Goal: Task Accomplishment & Management: Manage account settings

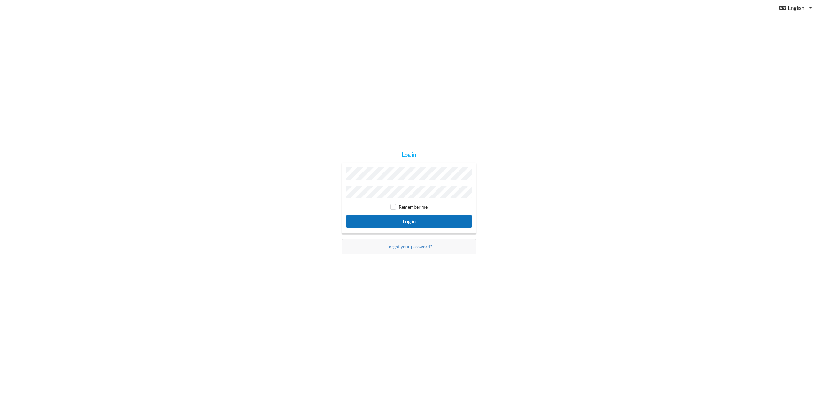
click at [410, 218] on button "Log in" at bounding box center [408, 221] width 125 height 13
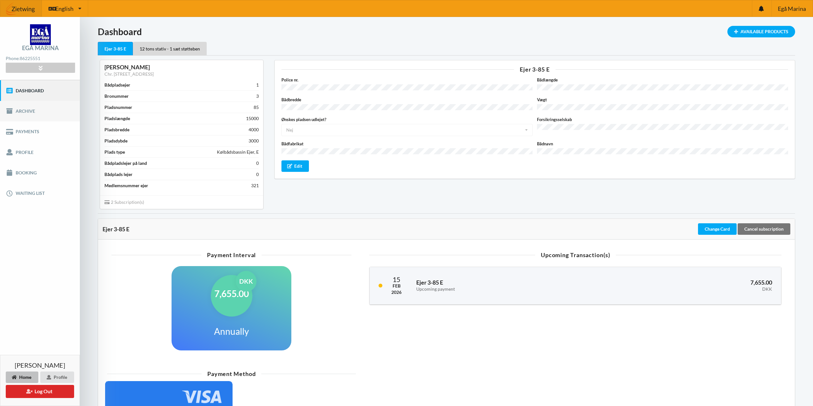
click at [27, 114] on link "Archive" at bounding box center [40, 111] width 80 height 20
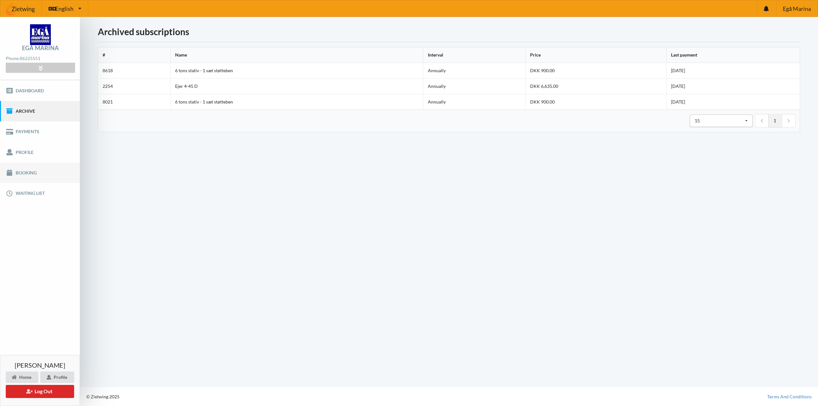
click at [20, 173] on link "Booking" at bounding box center [40, 173] width 80 height 20
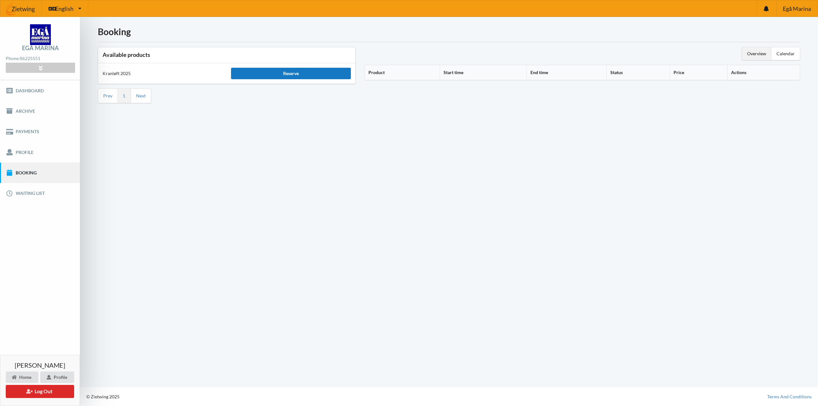
click at [290, 72] on div "Reserve" at bounding box center [290, 73] width 119 height 11
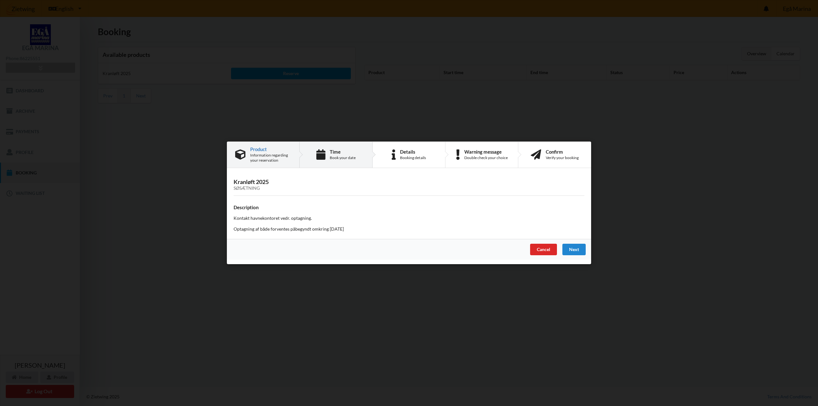
click at [333, 156] on div "Book your date" at bounding box center [343, 157] width 26 height 5
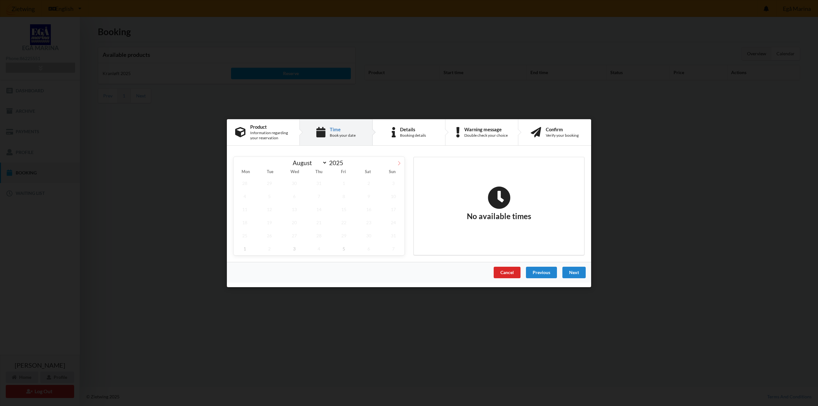
click at [398, 164] on icon at bounding box center [399, 163] width 4 height 4
click at [240, 163] on icon at bounding box center [239, 163] width 4 height 4
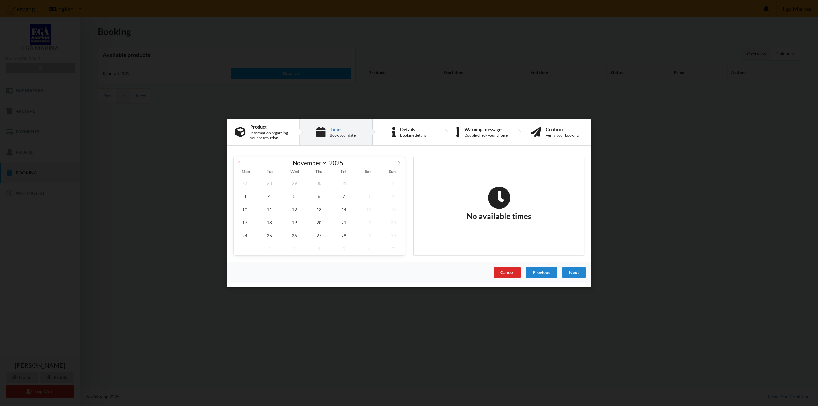
click at [240, 163] on icon at bounding box center [239, 163] width 4 height 4
select select "8"
click at [342, 221] on span "26" at bounding box center [343, 222] width 22 height 13
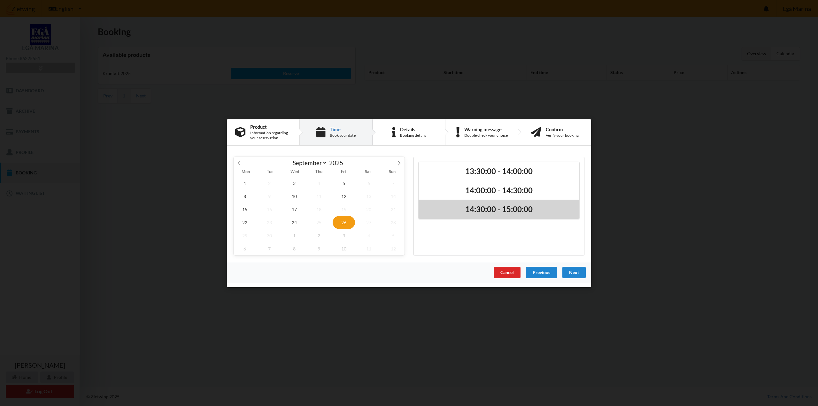
click at [504, 208] on h2 "14:30:00 - 15:00:00" at bounding box center [499, 209] width 152 height 10
click at [574, 273] on div "Next" at bounding box center [573, 271] width 23 height 11
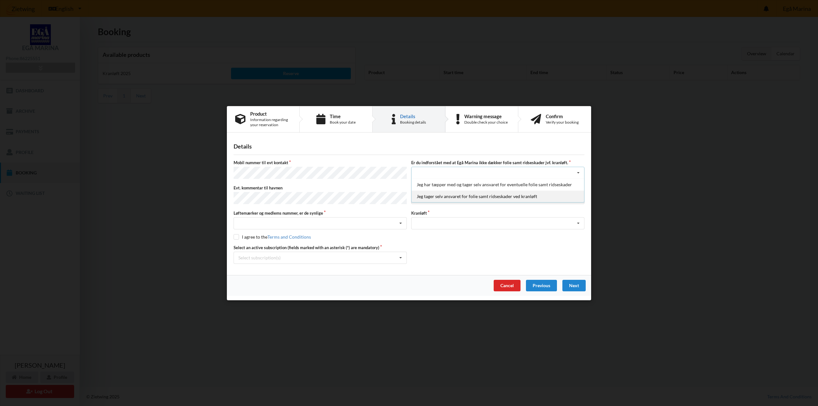
click at [447, 197] on div "Jeg tager selv ansvaret for folie samt ridseskader ved kranløft" at bounding box center [497, 196] width 172 height 12
click at [447, 197] on div "Landplads nr. 1 Landplads nr. 2 Landplads nr.3 Landplads nr. 4 Landplads nr. 5 …" at bounding box center [497, 198] width 173 height 12
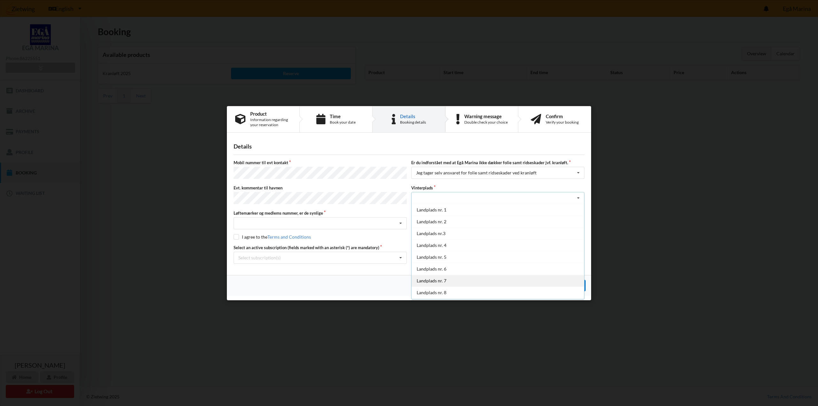
click at [438, 279] on div "Landplads nr. 7" at bounding box center [497, 281] width 172 height 12
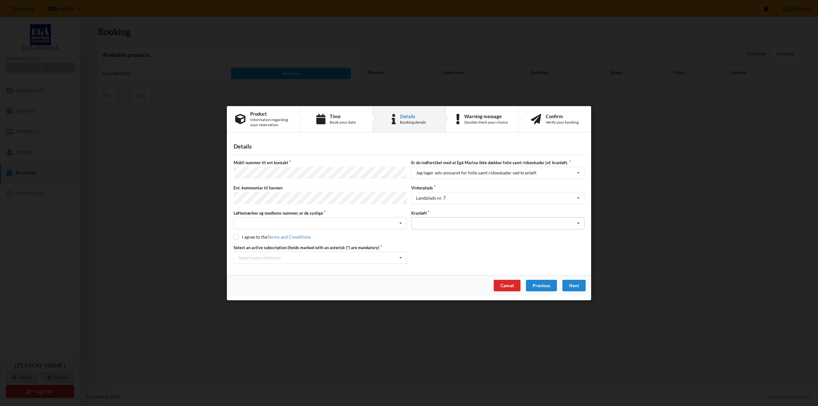
click at [428, 218] on div "Optagning" at bounding box center [497, 223] width 173 height 12
click at [427, 231] on div "Optagning" at bounding box center [497, 235] width 172 height 12
click at [321, 223] on div "Nej, jeg kontakter havnekontoret inden løftet Ja, mine mærker er synlige og int…" at bounding box center [319, 223] width 173 height 12
click at [299, 242] on div "Ja, mine mærker er synlige og intakte" at bounding box center [320, 247] width 172 height 12
click at [238, 234] on input "checkbox" at bounding box center [235, 236] width 5 height 5
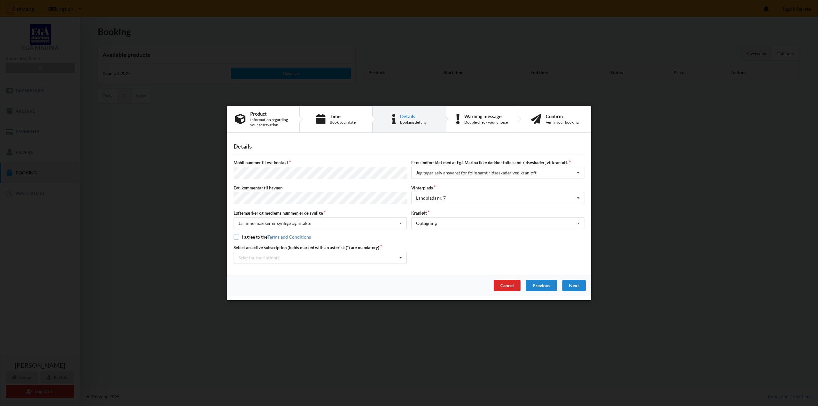
checkbox input "true"
click at [317, 256] on div "Select subscription(s) * Ejer 3-85 E * 12 tons stativ - 1 sæt støtteben" at bounding box center [319, 257] width 173 height 12
click at [255, 267] on div "* Ejer 3-85 E" at bounding box center [320, 269] width 172 height 12
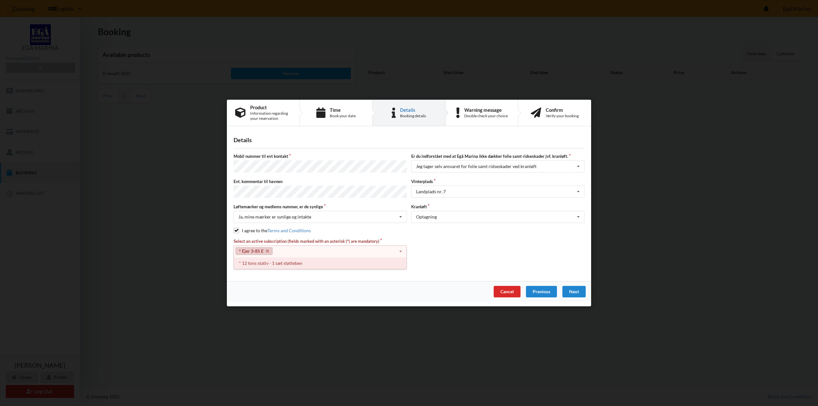
click at [255, 261] on div "* 12 tons stativ - 1 sæt støtteben" at bounding box center [320, 263] width 172 height 12
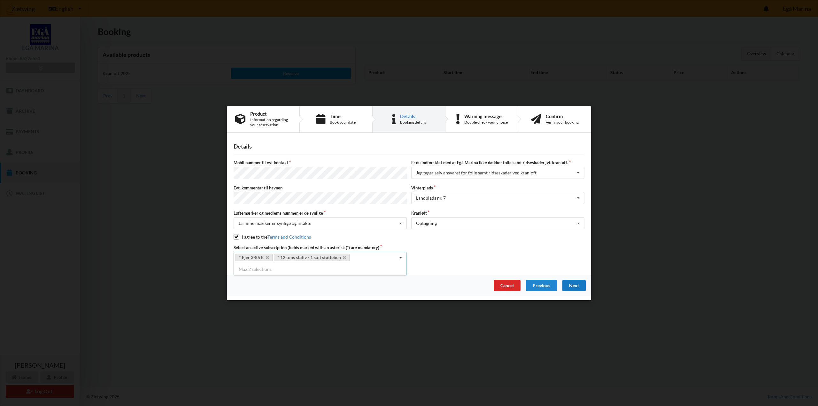
click at [577, 283] on div "Next" at bounding box center [573, 284] width 23 height 11
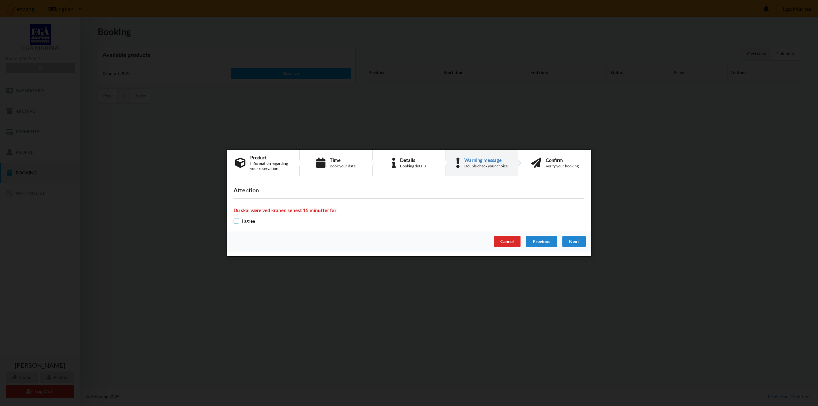
click at [238, 221] on input "checkbox" at bounding box center [235, 220] width 5 height 5
checkbox input "true"
click at [572, 241] on div "Next" at bounding box center [573, 241] width 23 height 11
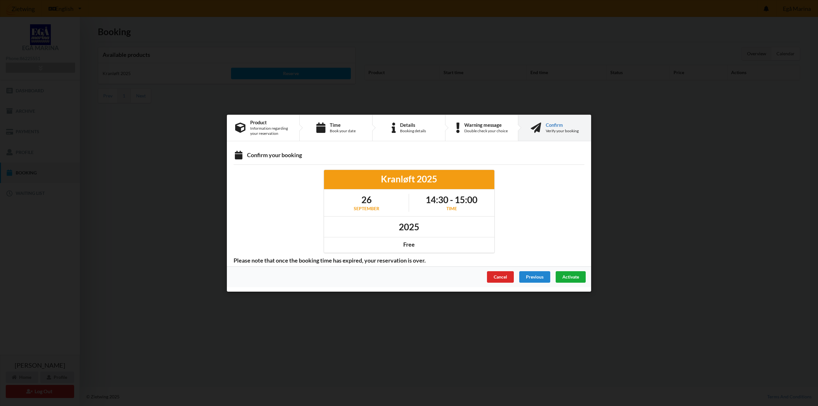
click at [569, 275] on span "Activate" at bounding box center [570, 276] width 17 height 5
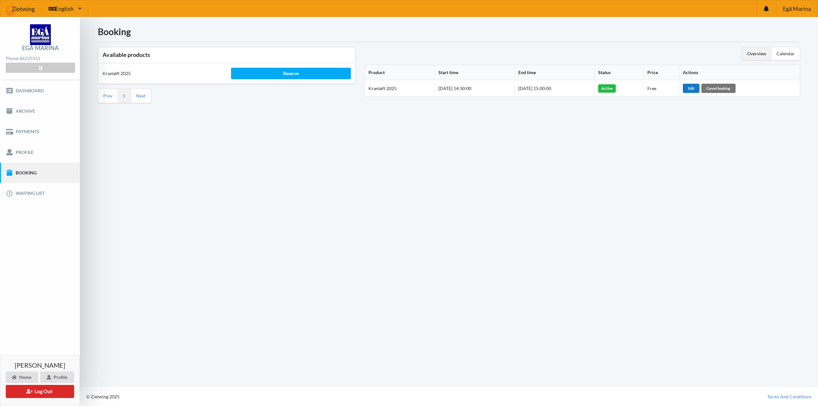
click at [699, 89] on div "Edit" at bounding box center [690, 88] width 17 height 9
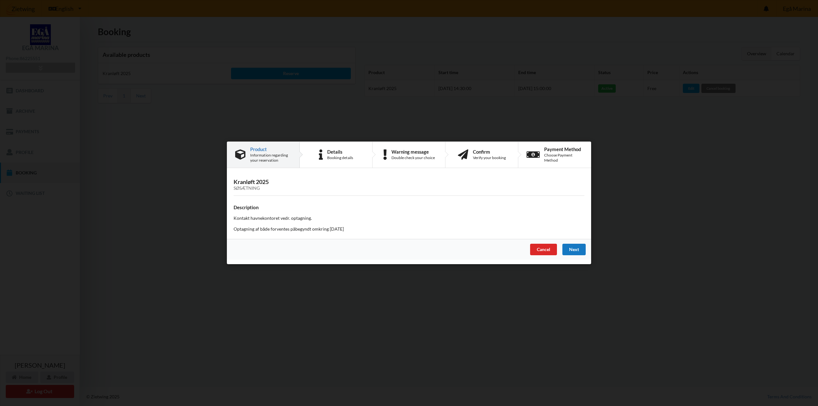
click at [575, 248] on div "Next" at bounding box center [573, 249] width 23 height 11
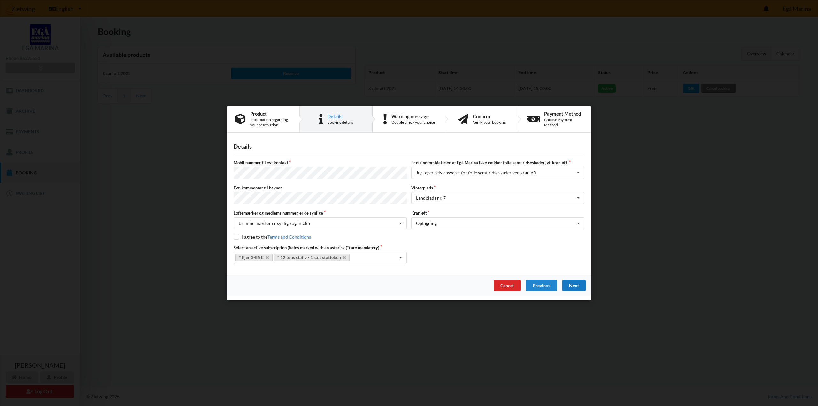
click at [576, 283] on div "Next" at bounding box center [573, 284] width 23 height 11
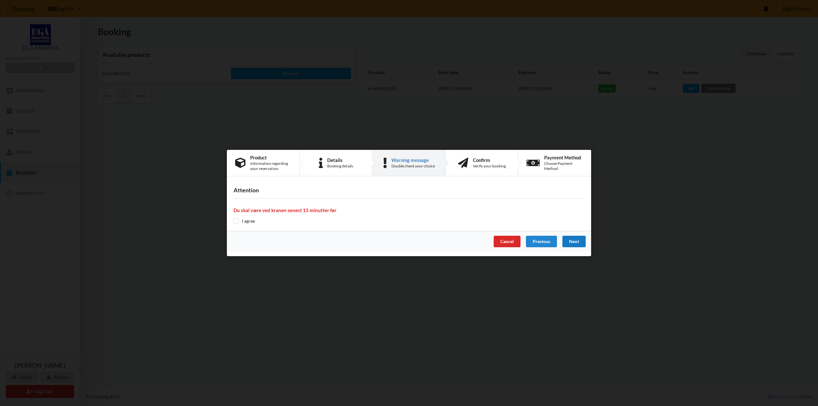
click at [575, 239] on div "Next" at bounding box center [573, 241] width 23 height 11
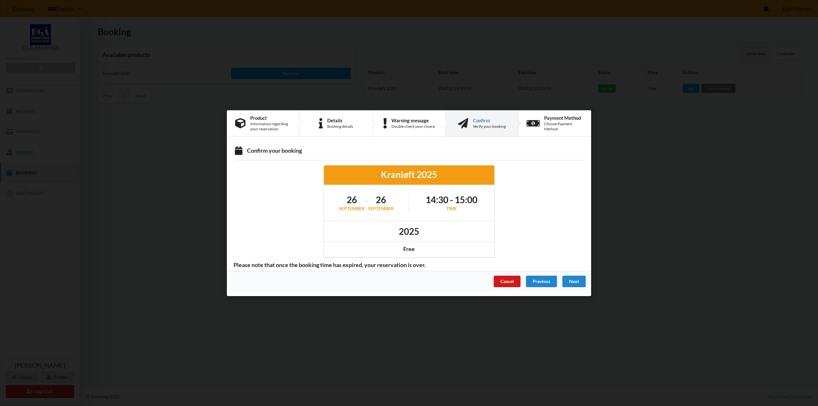
click at [502, 280] on div "Cancel" at bounding box center [506, 280] width 27 height 11
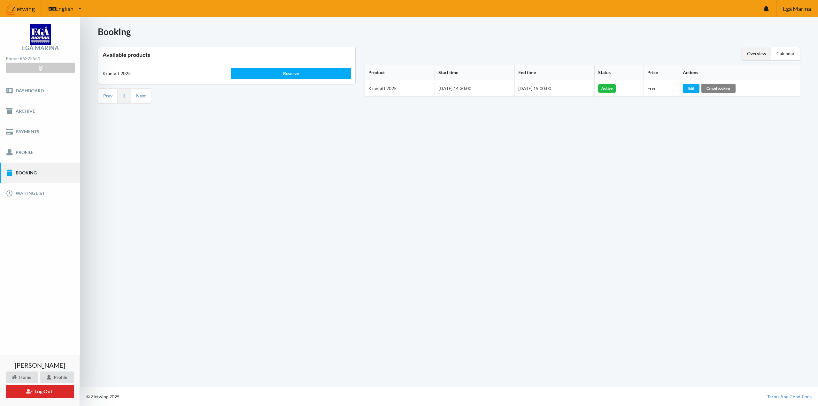
click at [725, 91] on div "Cancel booking" at bounding box center [718, 88] width 34 height 9
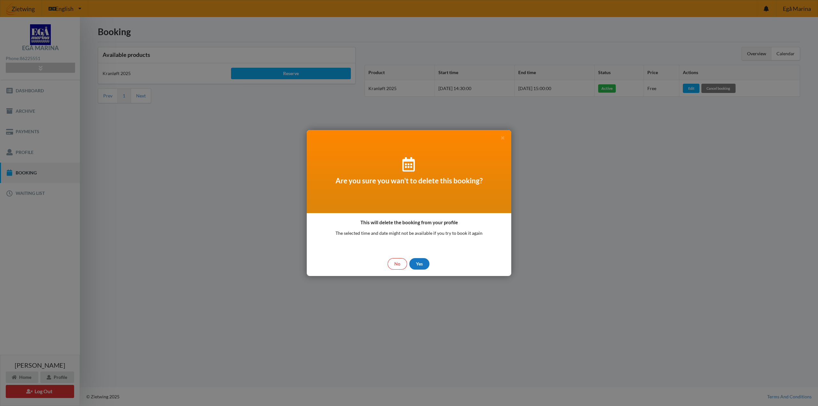
click at [419, 264] on div "Yes" at bounding box center [419, 263] width 20 height 11
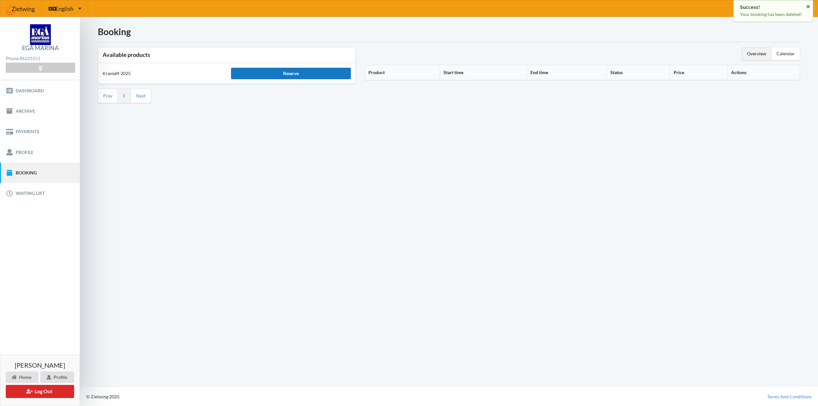
click at [295, 76] on div "Reserve" at bounding box center [290, 73] width 119 height 11
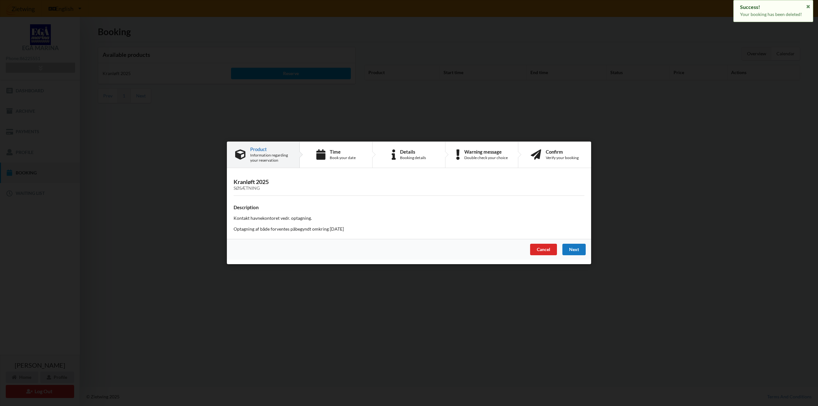
click at [576, 249] on div "Next" at bounding box center [573, 249] width 23 height 11
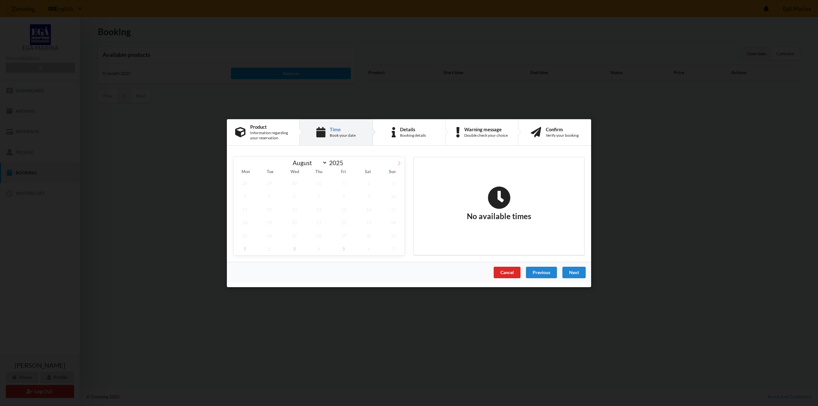
click at [398, 162] on icon at bounding box center [399, 163] width 4 height 4
select select "8"
click at [298, 223] on span "24" at bounding box center [294, 222] width 22 height 13
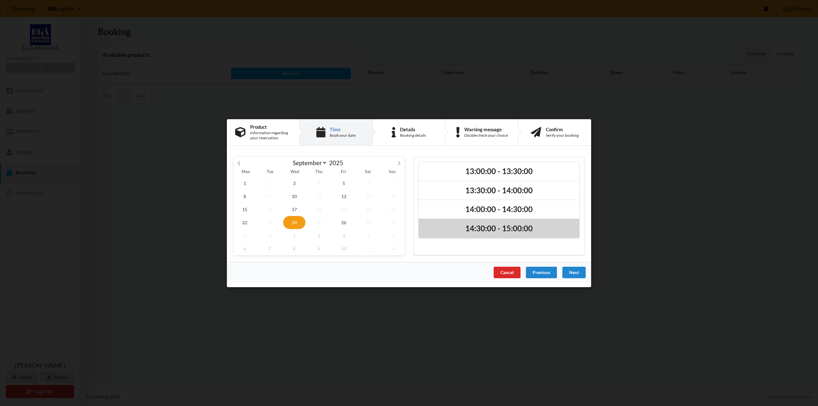
click at [515, 229] on h2 "14:30:00 - 15:00:00" at bounding box center [499, 229] width 152 height 10
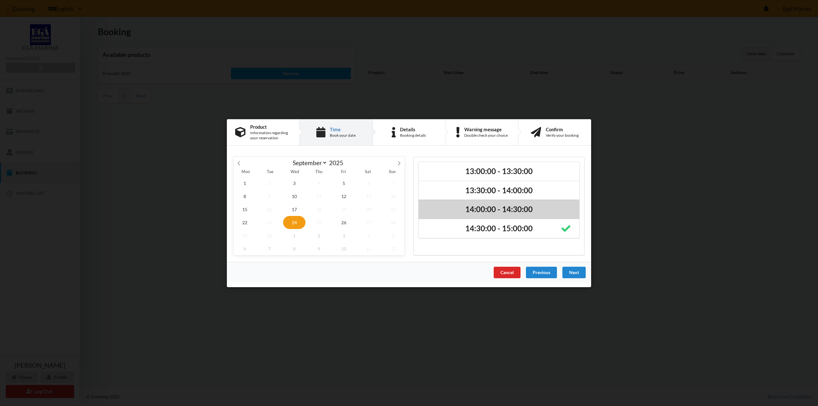
click at [514, 210] on h2 "14:00:00 - 14:30:00" at bounding box center [499, 209] width 152 height 10
click at [574, 274] on div "Next" at bounding box center [573, 271] width 23 height 11
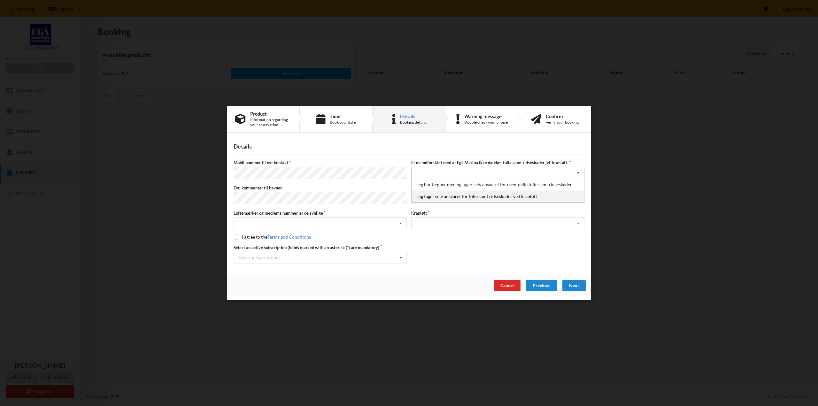
click at [465, 194] on div "Jeg tager selv ansvaret for folie samt ridseskader ved kranløft" at bounding box center [497, 196] width 172 height 12
click at [443, 197] on div "Landplads nr. 1 Landplads nr. 2 Landplads nr.3 Landplads nr. 4 Landplads nr. 5 …" at bounding box center [497, 198] width 173 height 12
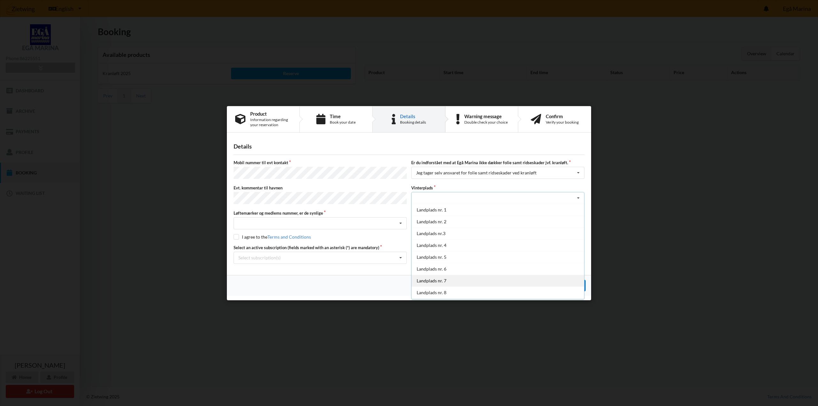
click at [437, 281] on div "Landplads nr. 7" at bounding box center [497, 281] width 172 height 12
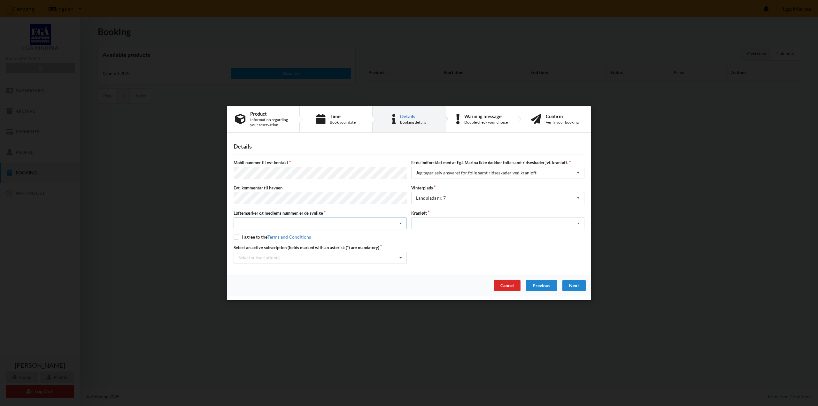
click at [269, 219] on div "Nej, jeg kontakter havnekontoret inden løftet Ja, mine mærker er synlige og int…" at bounding box center [319, 223] width 173 height 12
click at [269, 246] on div "Ja, mine mærker er synlige og intakte" at bounding box center [320, 247] width 172 height 12
click at [237, 237] on input "checkbox" at bounding box center [235, 236] width 5 height 5
checkbox input "true"
click at [424, 224] on div "Optagning" at bounding box center [497, 223] width 173 height 12
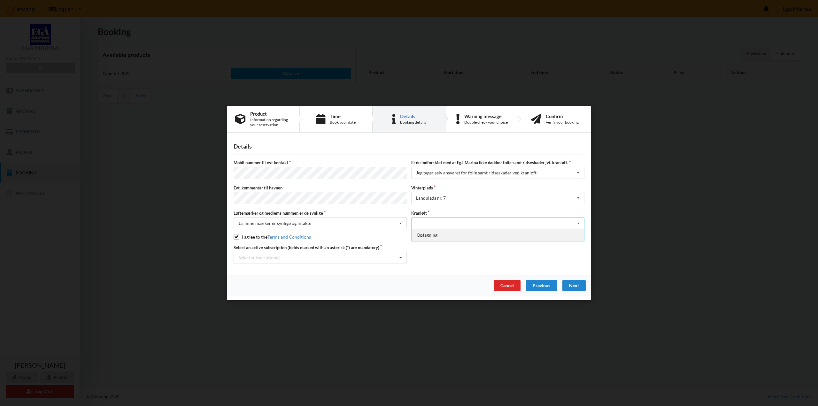
click at [424, 232] on div "Optagning" at bounding box center [497, 235] width 172 height 12
click at [328, 256] on div "Select subscription(s) * Ejer 3-85 E * 12 tons stativ - 1 sæt støtteben" at bounding box center [319, 257] width 173 height 12
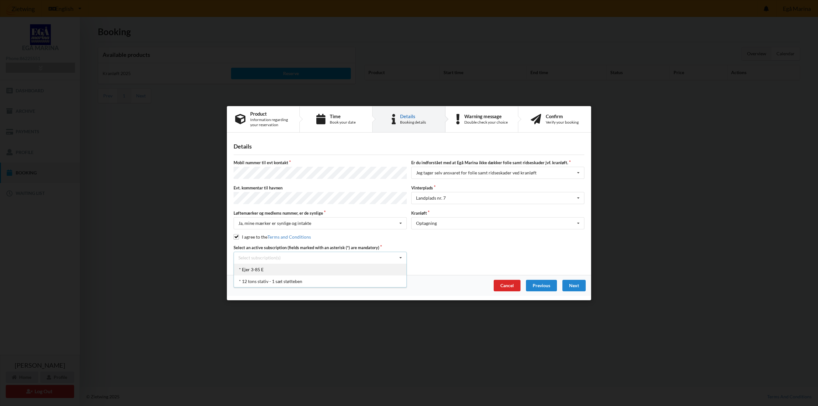
click at [270, 267] on div "* Ejer 3-85 E" at bounding box center [320, 269] width 172 height 12
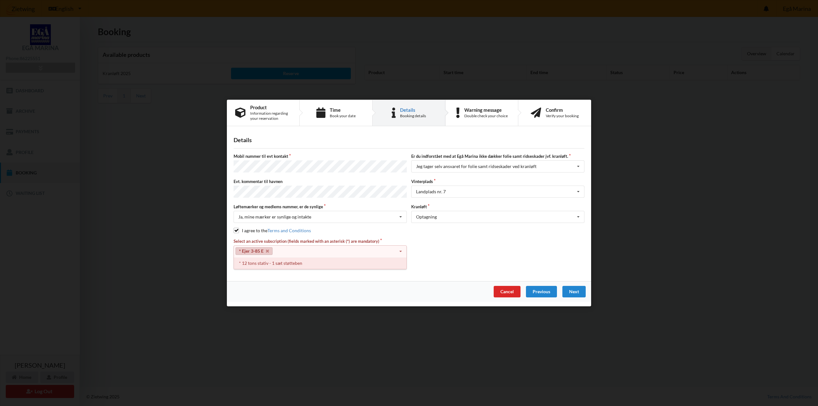
click at [282, 263] on div "* 12 tons stativ - 1 sæt støtteben" at bounding box center [320, 263] width 172 height 12
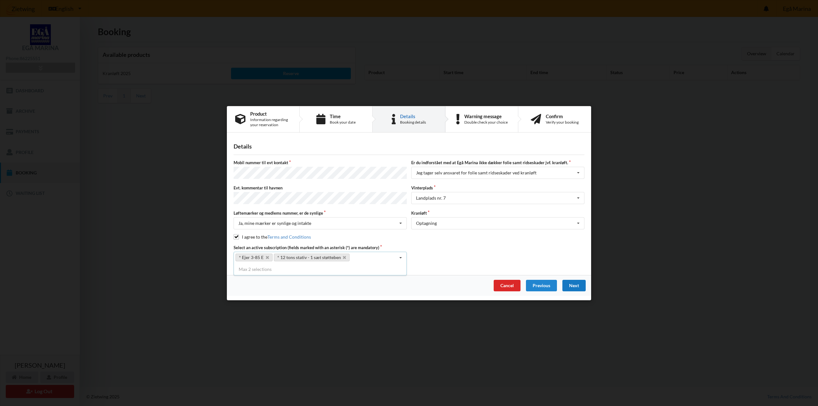
click at [574, 282] on div "Next" at bounding box center [573, 284] width 23 height 11
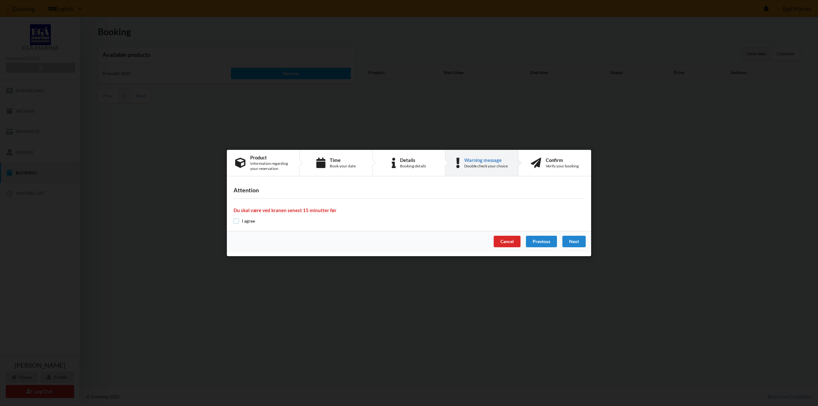
click at [236, 221] on input "checkbox" at bounding box center [235, 220] width 5 height 5
checkbox input "true"
click at [573, 242] on div "Next" at bounding box center [573, 241] width 23 height 11
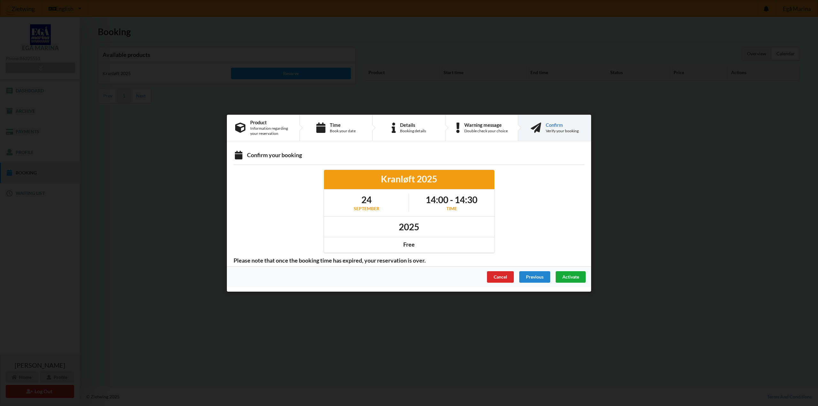
click at [572, 279] on span "Activate" at bounding box center [570, 276] width 17 height 5
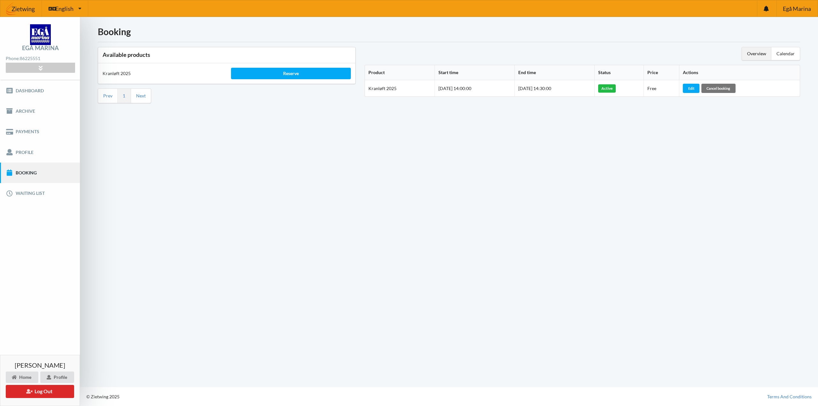
click at [116, 260] on div "Booking Available products Kranløft 2025 Reserve Prev 1 Next Overview Calendar …" at bounding box center [449, 202] width 738 height 370
